Goal: Information Seeking & Learning: Understand process/instructions

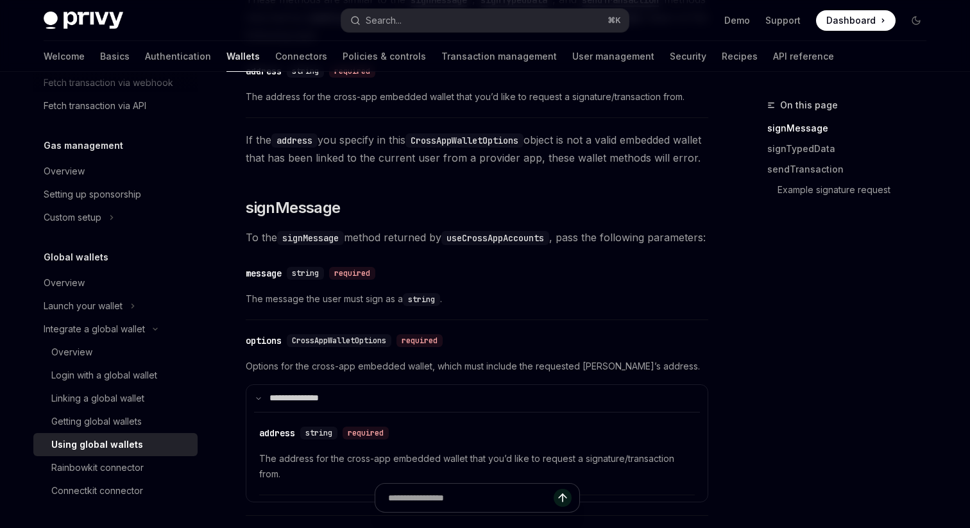
scroll to position [466, 0]
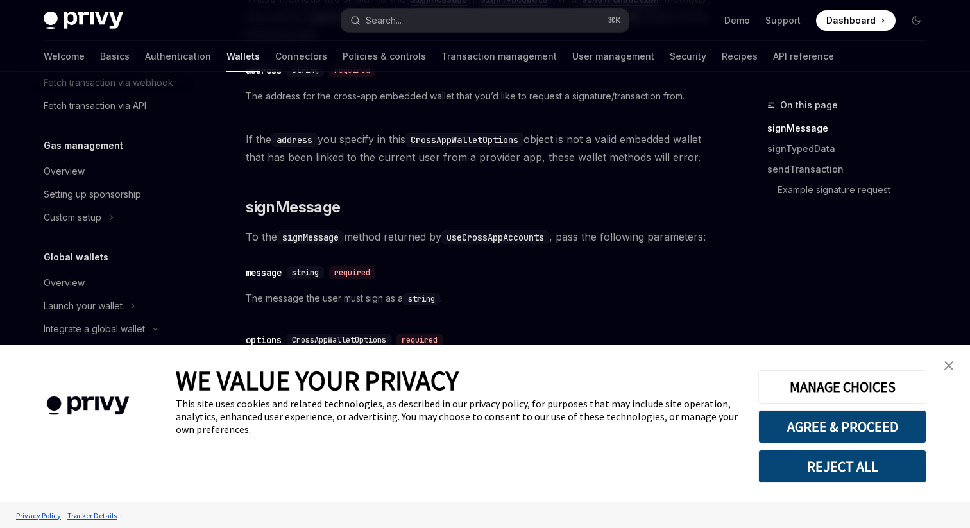
click at [944, 362] on img "close banner" at bounding box center [948, 365] width 9 height 9
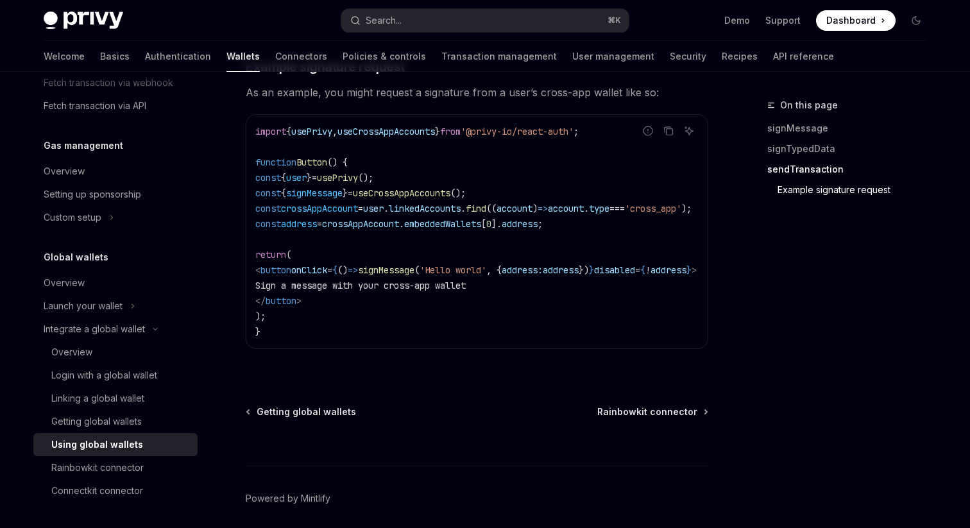
scroll to position [2183, 0]
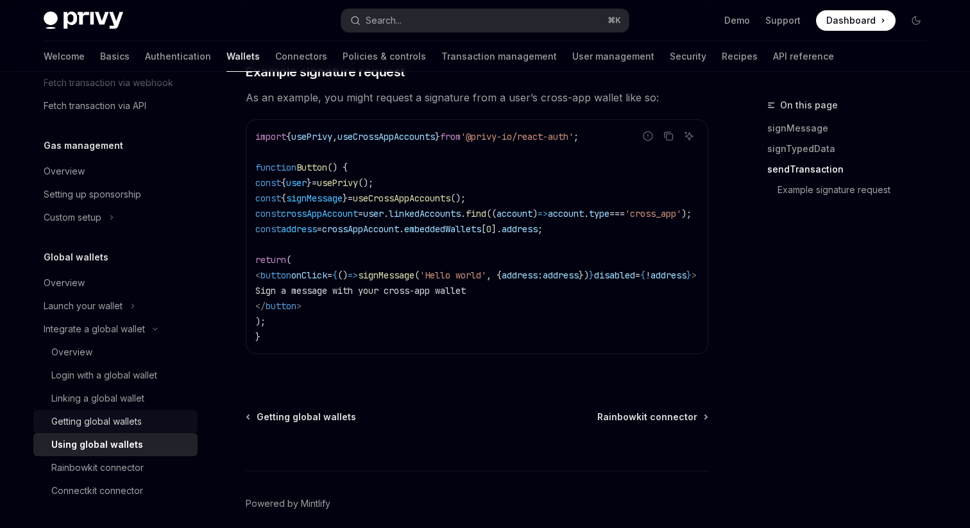
click at [131, 422] on div "Getting global wallets" at bounding box center [96, 421] width 90 height 15
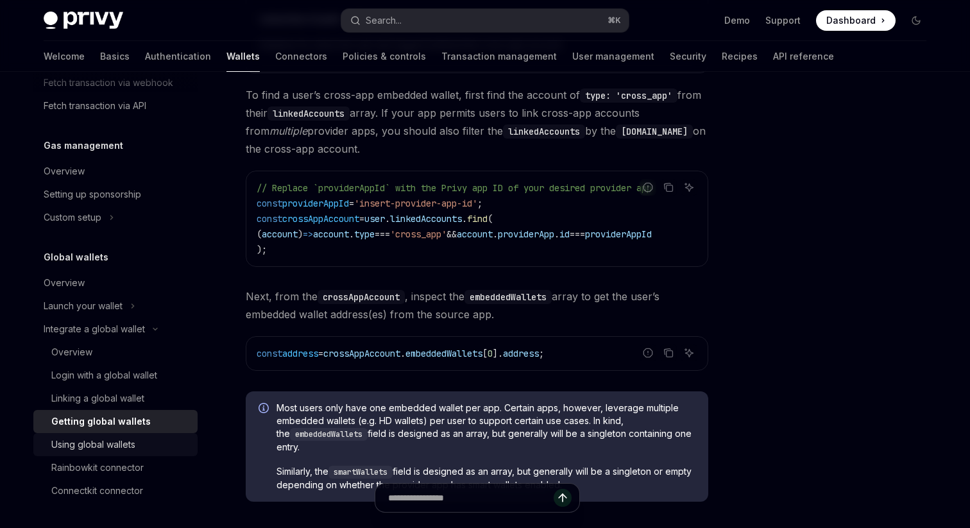
scroll to position [882, 0]
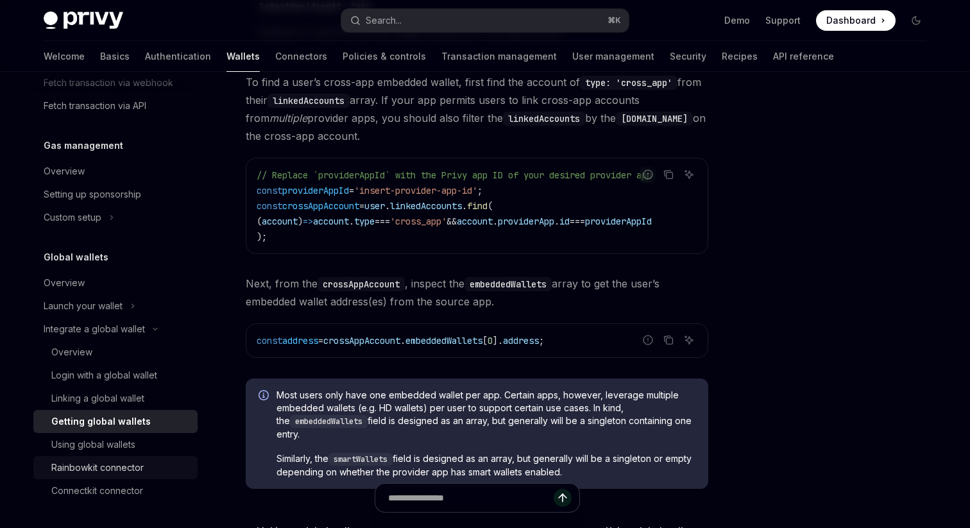
click at [108, 473] on div "Rainbowkit connector" at bounding box center [97, 467] width 92 height 15
click at [97, 466] on div "Rainbowkit connector" at bounding box center [97, 467] width 92 height 15
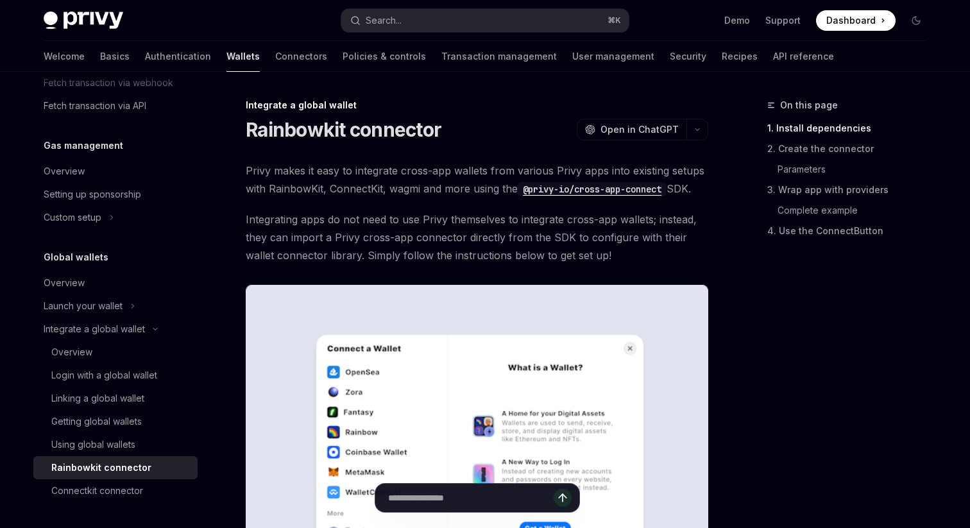
click at [97, 466] on div "Rainbowkit connector" at bounding box center [101, 467] width 100 height 15
type textarea "*"
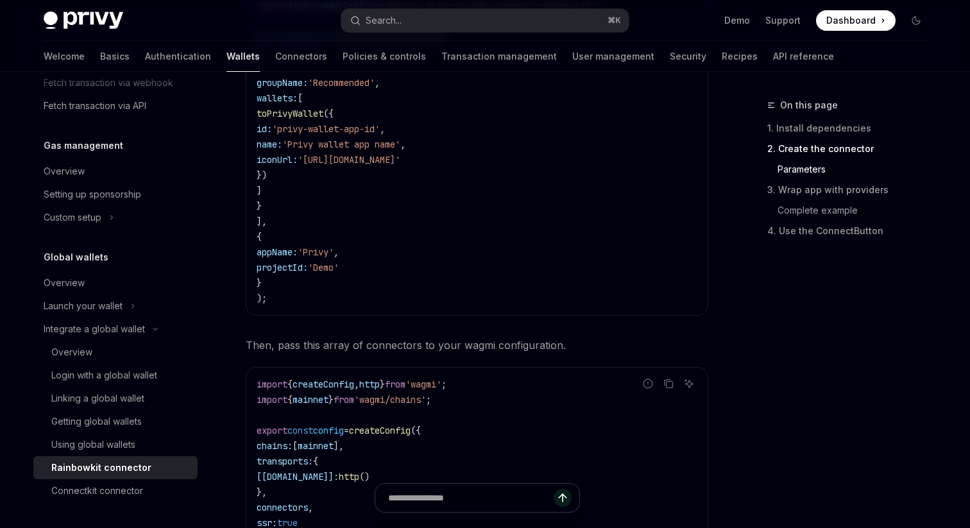
scroll to position [1202, 0]
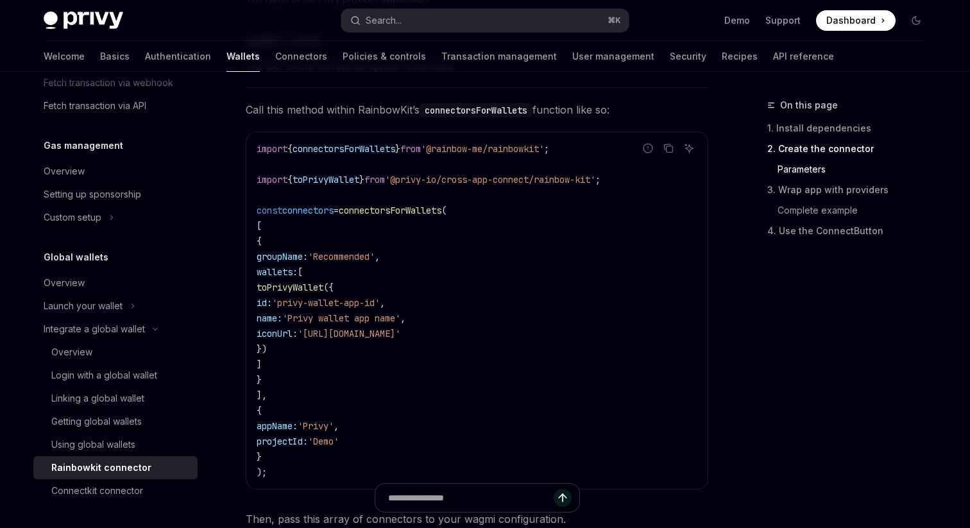
click at [419, 216] on span "connectorsForWallets" at bounding box center [390, 211] width 103 height 12
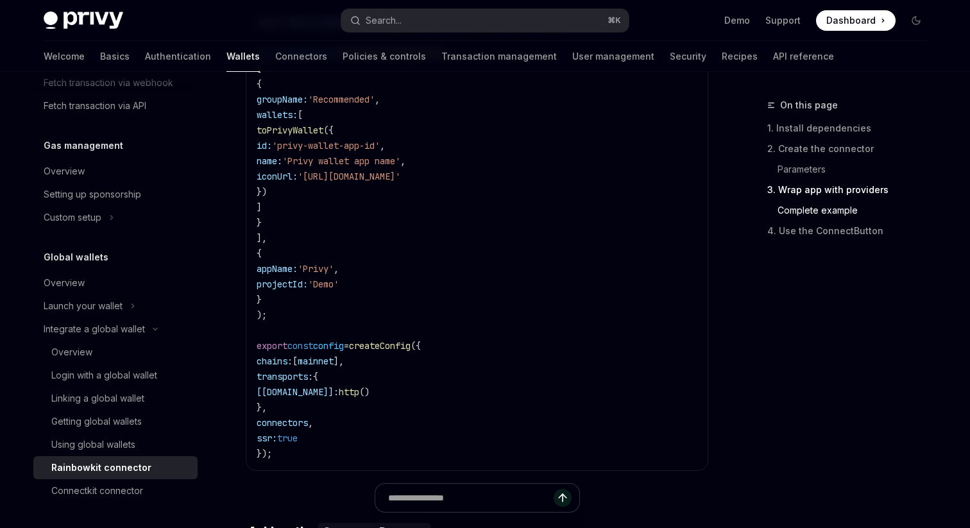
scroll to position [2606, 0]
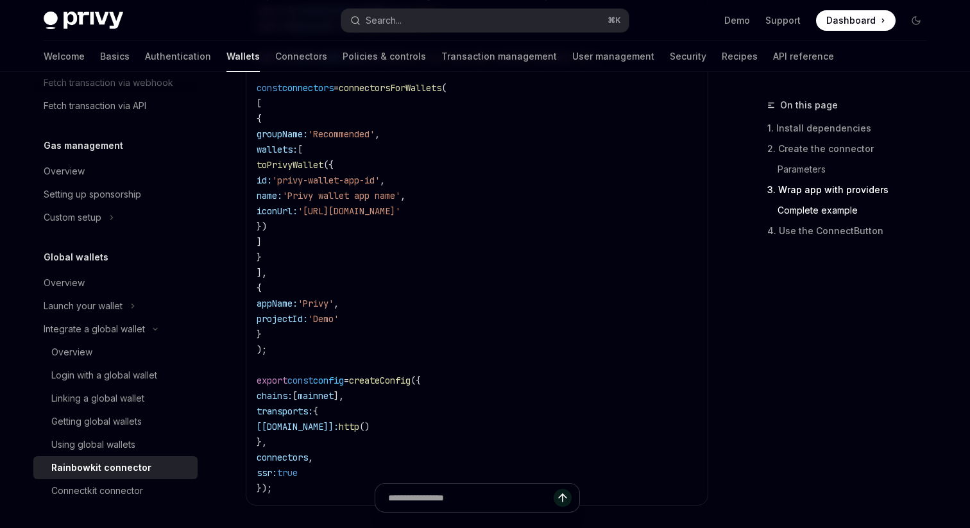
click at [389, 94] on span "connectorsForWallets" at bounding box center [390, 88] width 103 height 12
copy span "connectorsForWallets"
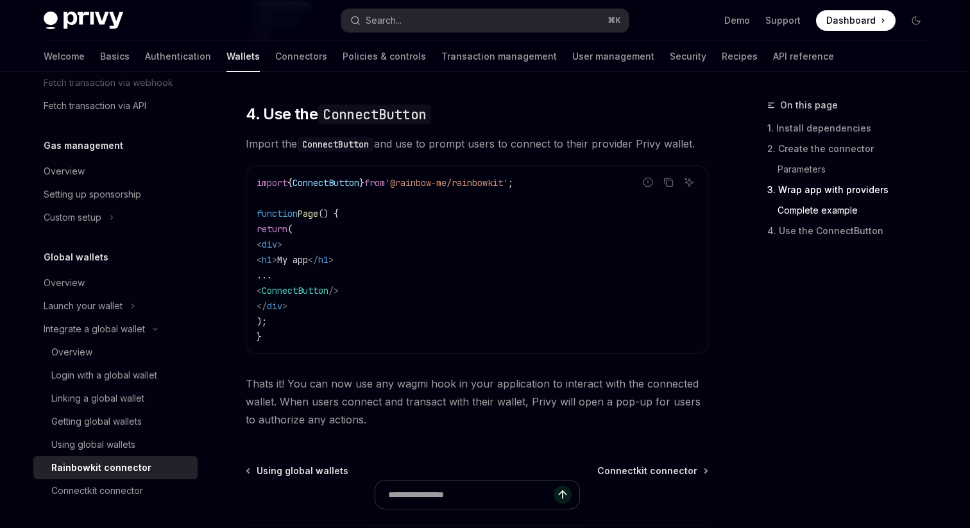
scroll to position [3189, 0]
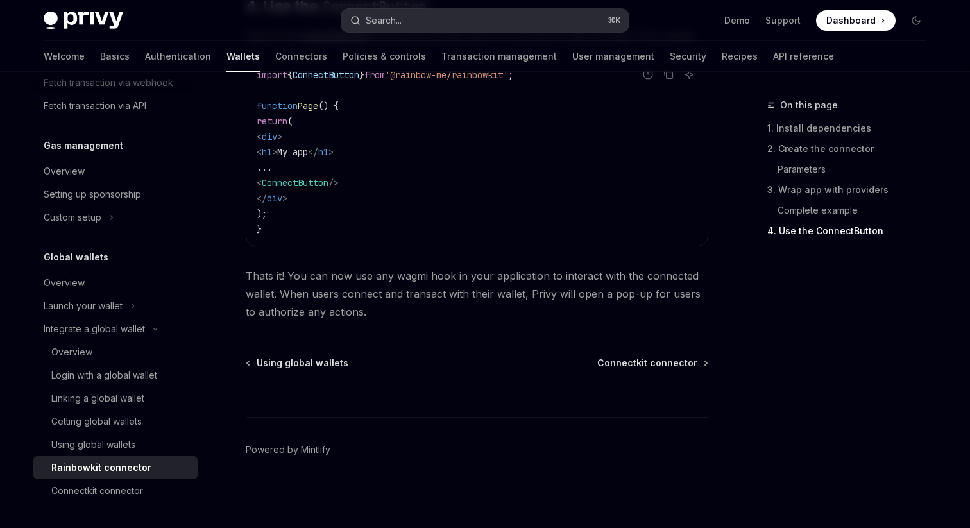
click at [436, 18] on button "Search... ⌘ K" at bounding box center [484, 20] width 287 height 23
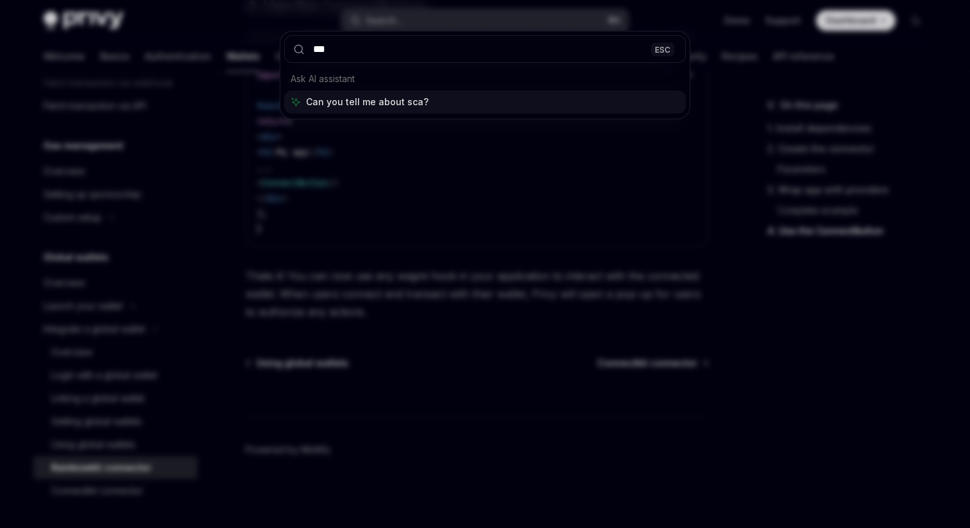
type input "****"
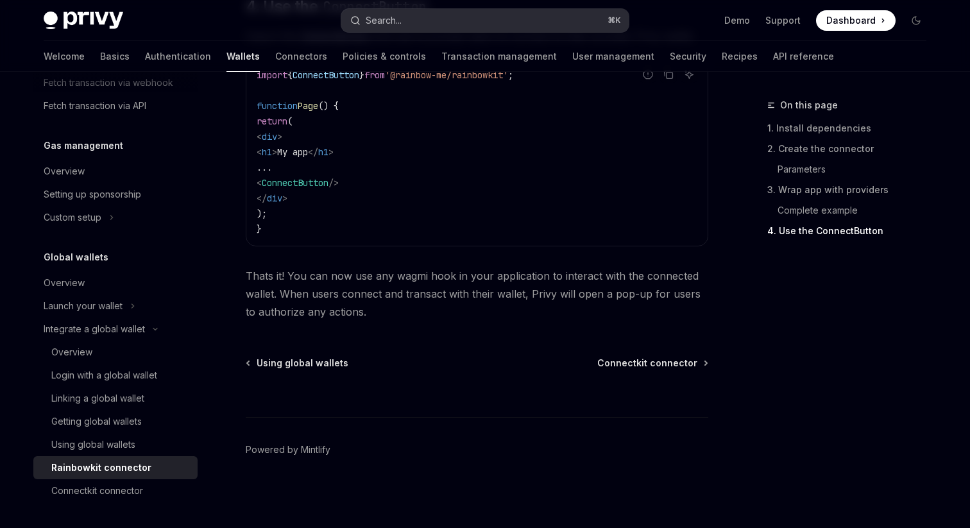
click at [493, 13] on button "Search... ⌘ K" at bounding box center [484, 20] width 287 height 23
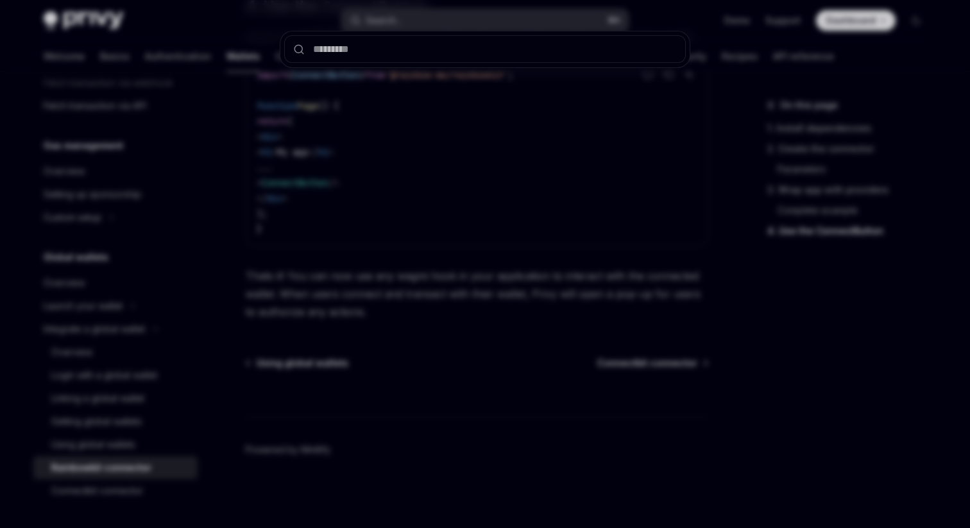
type input "**********"
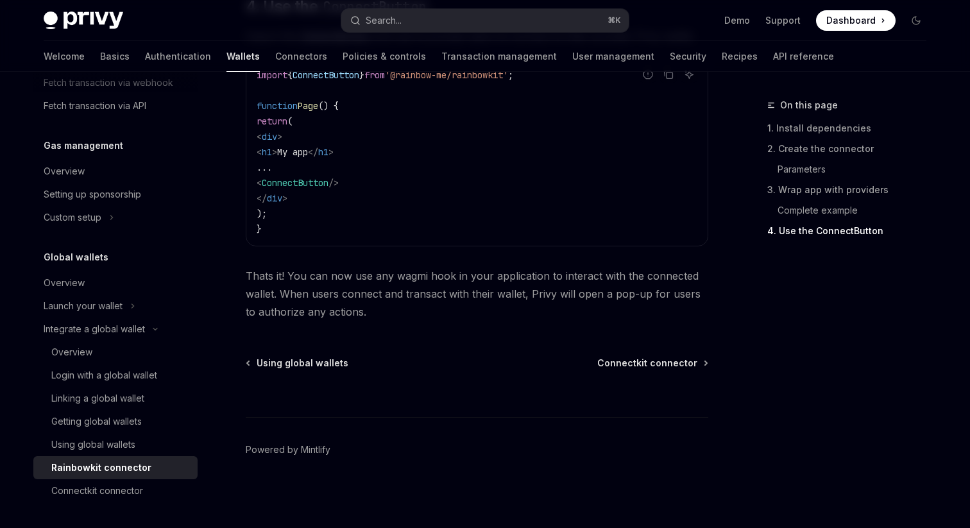
type textarea "*"
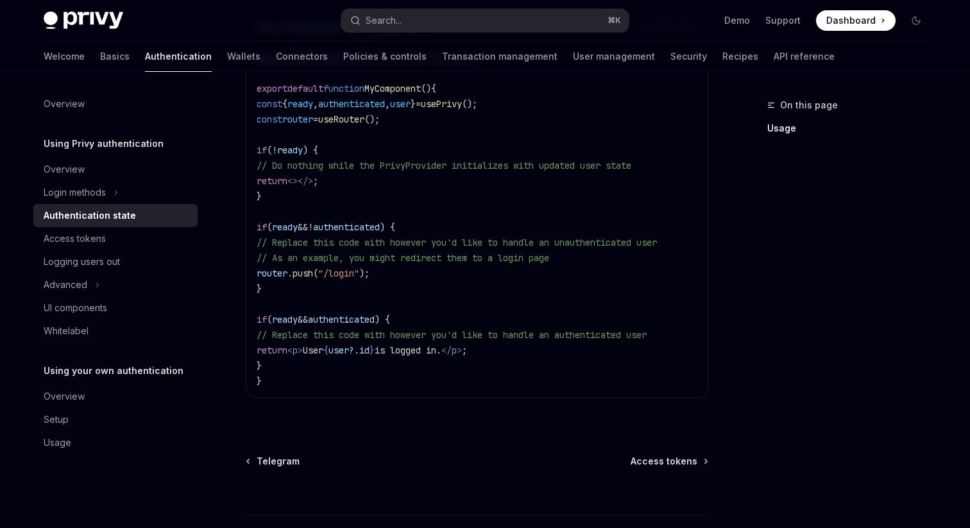
scroll to position [476, 0]
drag, startPoint x: 291, startPoint y: 244, endPoint x: 650, endPoint y: 251, distance: 359.2
click at [650, 251] on code "import { useRouter } from "next/router" ; import { usePrivy } from "@privy-io/r…" at bounding box center [477, 204] width 441 height 369
click at [459, 312] on code "import { useRouter } from "next/router" ; import { usePrivy } from "@privy-io/r…" at bounding box center [477, 204] width 441 height 369
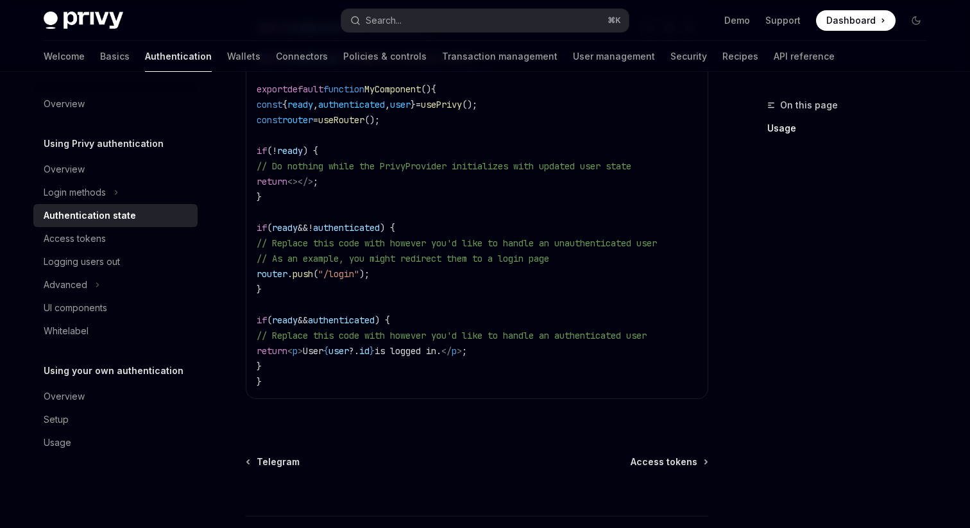
drag, startPoint x: 296, startPoint y: 335, endPoint x: 721, endPoint y: 330, distance: 424.5
click at [721, 330] on div "On this page Usage Using Privy authentication Authentication state OpenAI Open …" at bounding box center [484, 110] width 903 height 1031
